Goal: Task Accomplishment & Management: Manage account settings

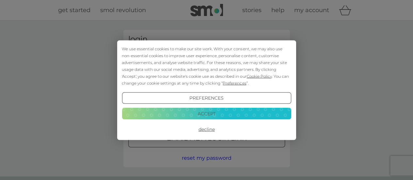
click at [207, 112] on button "Accept" at bounding box center [206, 114] width 169 height 12
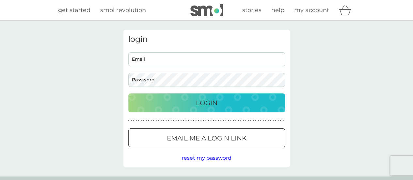
click at [181, 62] on input "Email" at bounding box center [206, 59] width 157 height 14
type input "[EMAIL_ADDRESS][DOMAIN_NAME]"
click at [128, 93] on button "Login" at bounding box center [206, 102] width 157 height 19
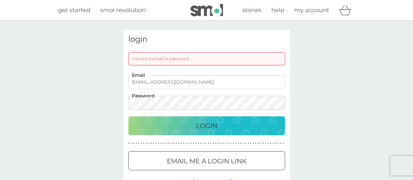
click at [211, 163] on div at bounding box center [206, 161] width 23 height 7
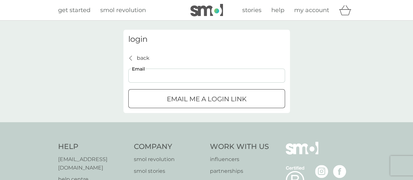
click at [187, 76] on input "Email" at bounding box center [206, 76] width 157 height 14
type input "[EMAIL_ADDRESS][DOMAIN_NAME]"
click at [195, 97] on div "submit" at bounding box center [206, 99] width 23 height 7
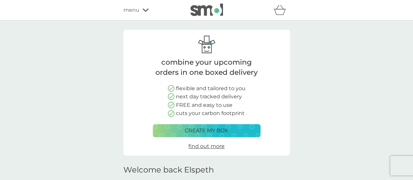
click at [136, 8] on span "menu" at bounding box center [131, 10] width 16 height 8
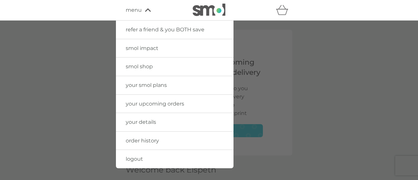
click at [138, 121] on span "your details" at bounding box center [141, 122] width 30 height 6
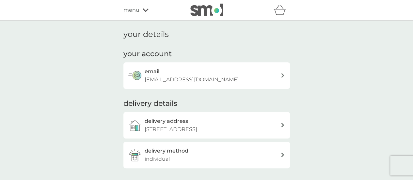
click at [238, 127] on div "delivery address 24 monks close, Ruislip, HA4 0hx" at bounding box center [213, 125] width 136 height 17
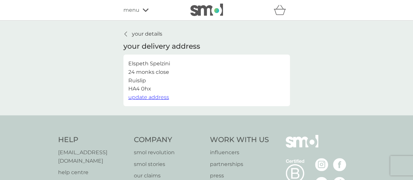
click at [155, 96] on span "update address" at bounding box center [148, 97] width 41 height 6
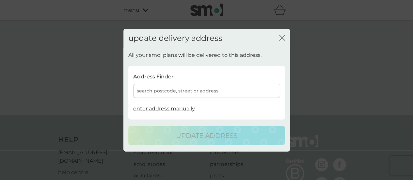
click at [159, 91] on div "search postcode, street or address" at bounding box center [206, 91] width 147 height 14
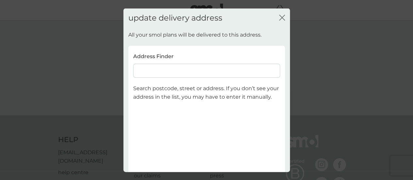
click at [171, 69] on input at bounding box center [206, 71] width 147 height 14
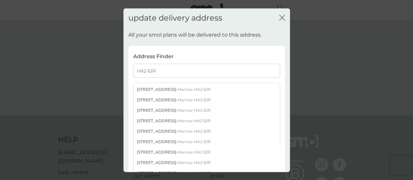
scroll to position [33, 0]
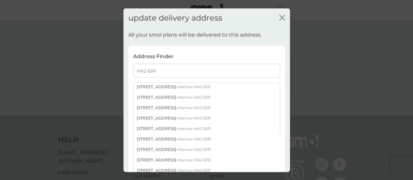
type input "HA2 6JR"
click at [155, 148] on div "10 Parkfield Gardens - Harrow HA2 6JR" at bounding box center [206, 149] width 146 height 10
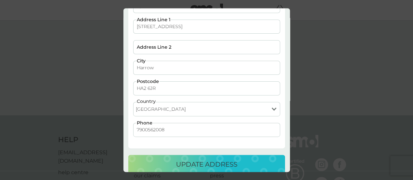
scroll to position [81, 0]
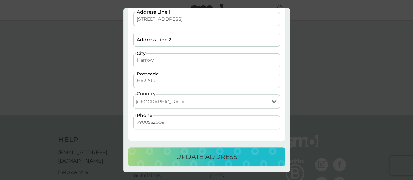
click at [191, 157] on p "update address" at bounding box center [206, 156] width 61 height 10
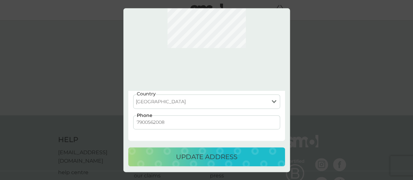
scroll to position [0, 0]
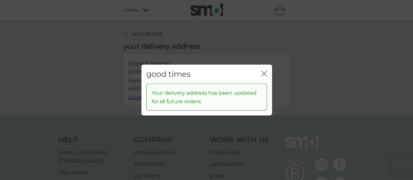
click at [263, 73] on icon "close" at bounding box center [262, 73] width 3 height 5
